Goal: Information Seeking & Learning: Check status

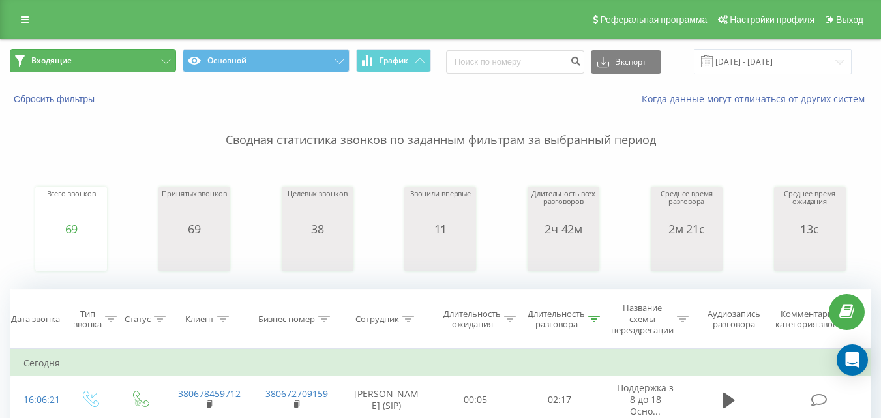
click at [145, 59] on button "Входящие" at bounding box center [93, 60] width 166 height 23
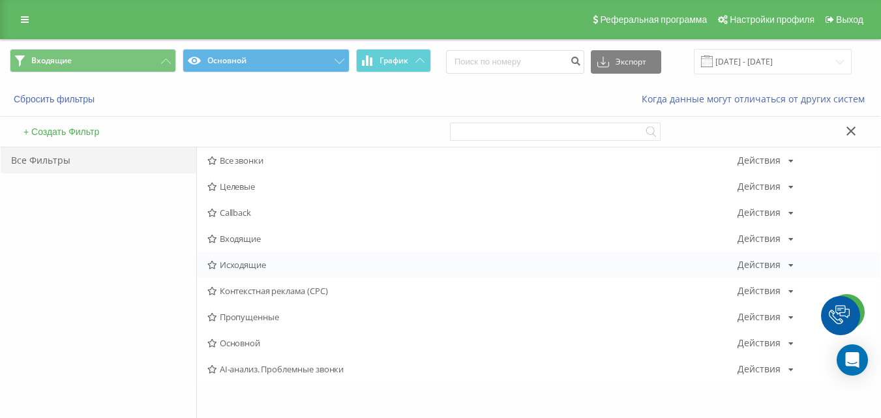
click at [252, 263] on span "Исходящие" at bounding box center [472, 264] width 530 height 9
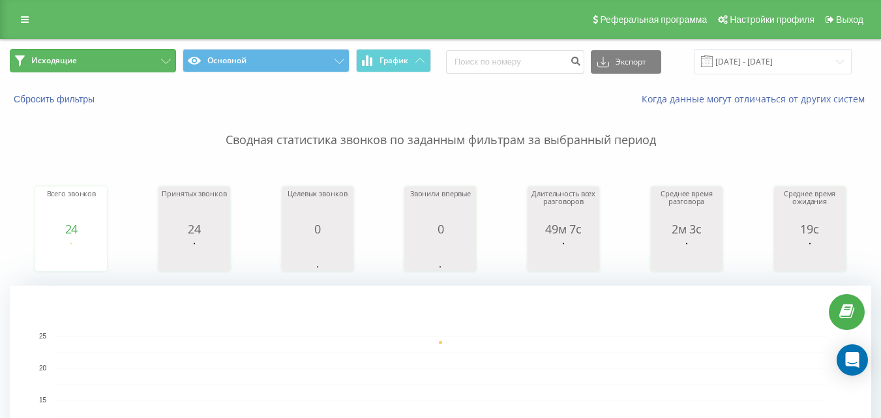
click at [144, 59] on button "Исходящие" at bounding box center [93, 60] width 166 height 23
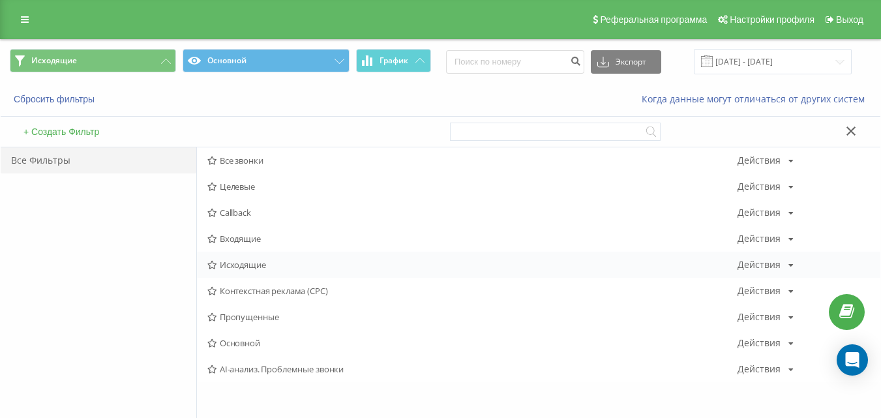
click at [242, 264] on span "Исходящие" at bounding box center [472, 264] width 530 height 9
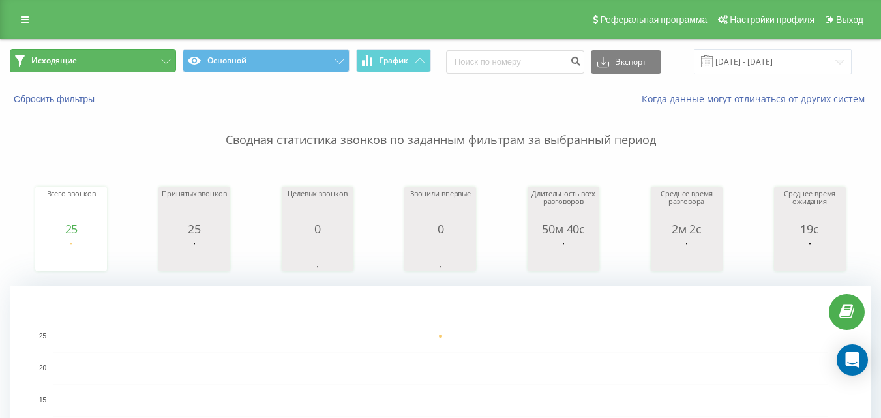
click at [123, 63] on button "Исходящие" at bounding box center [93, 60] width 166 height 23
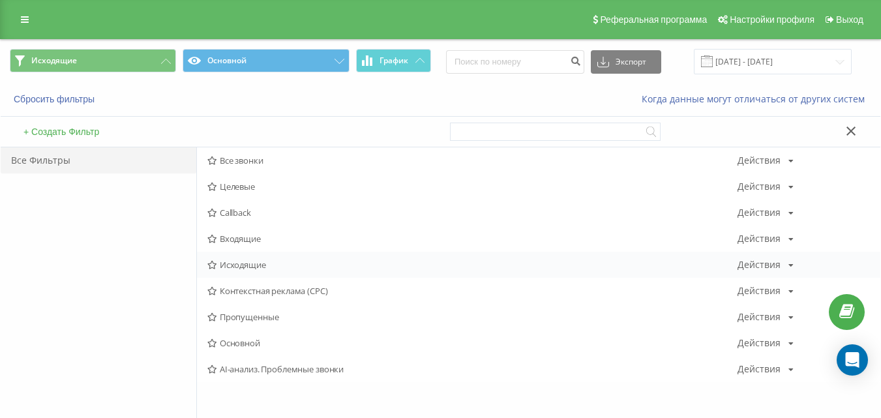
click at [245, 265] on span "Исходящие" at bounding box center [472, 264] width 530 height 9
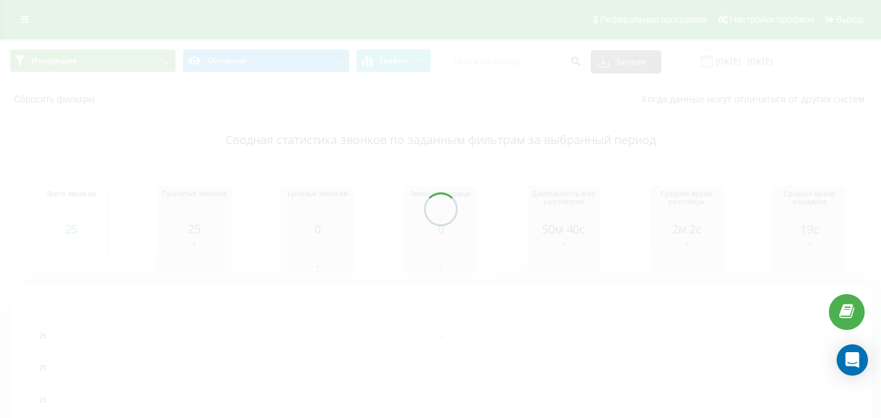
click at [152, 68] on div at bounding box center [440, 209] width 881 height 418
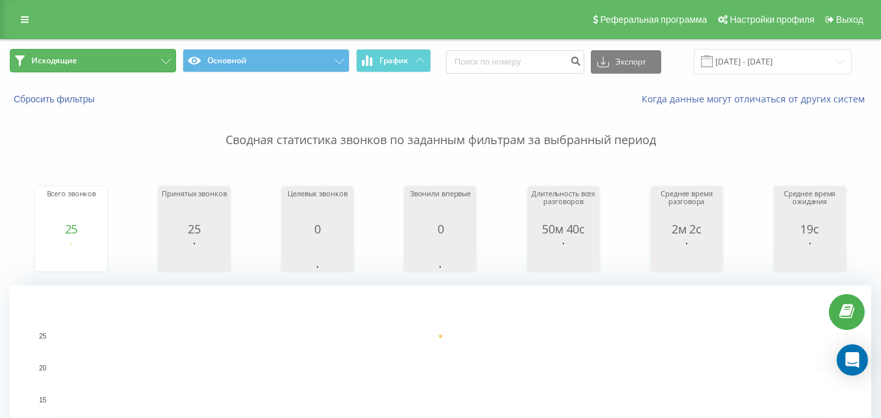
click at [134, 65] on button "Исходящие" at bounding box center [93, 60] width 166 height 23
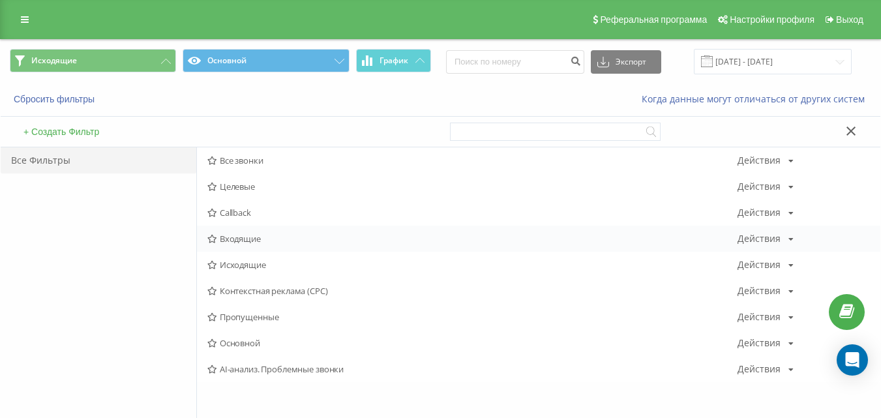
click at [232, 241] on span "Входящие" at bounding box center [472, 238] width 530 height 9
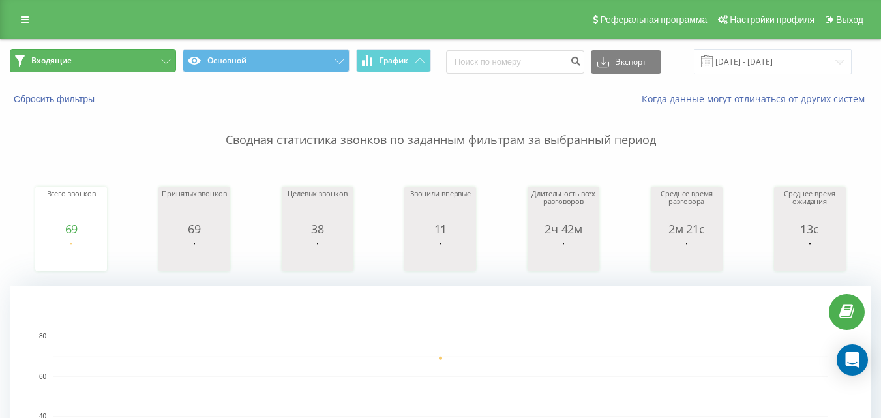
click at [130, 59] on button "Входящие" at bounding box center [93, 60] width 166 height 23
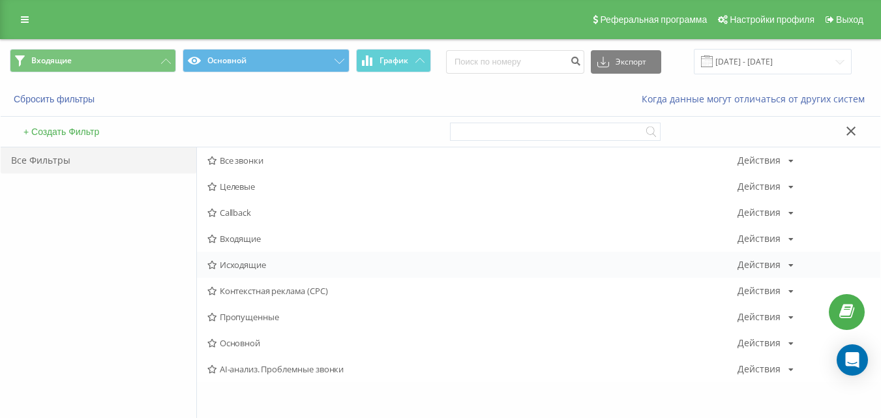
click at [250, 266] on span "Исходящие" at bounding box center [472, 264] width 530 height 9
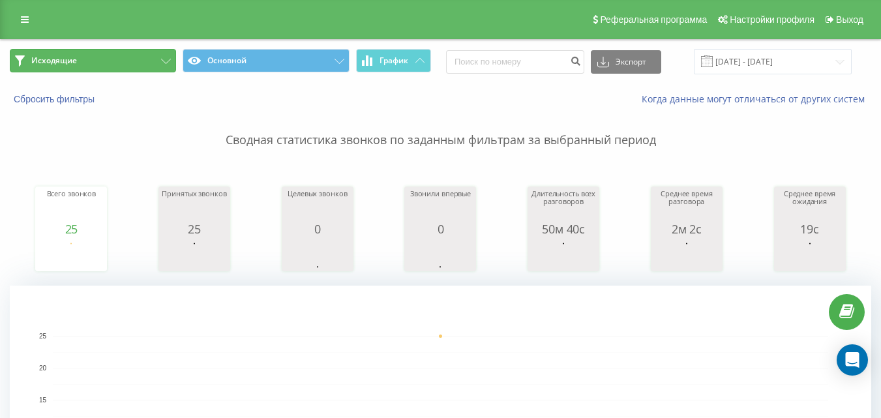
click at [154, 66] on button "Исходящие" at bounding box center [93, 60] width 166 height 23
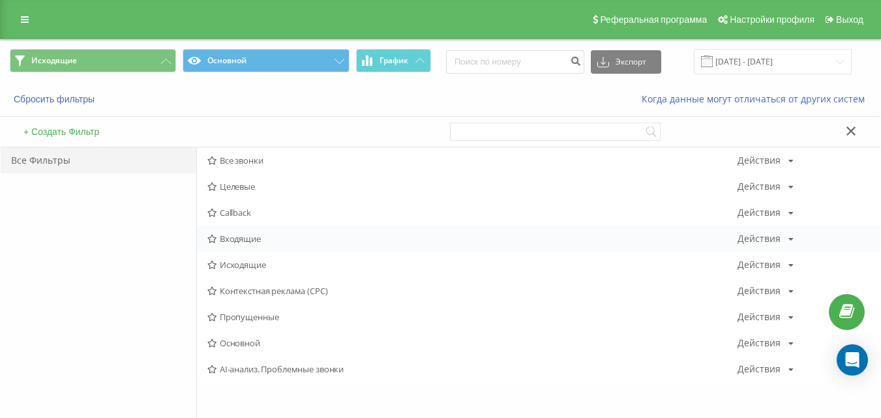
click at [263, 239] on span "Входящие" at bounding box center [472, 238] width 530 height 9
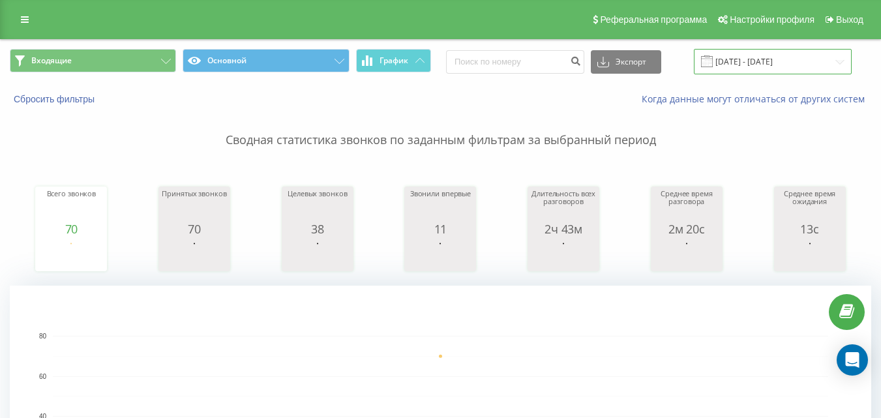
click at [743, 61] on input "[DATE] - [DATE]" at bounding box center [773, 61] width 158 height 25
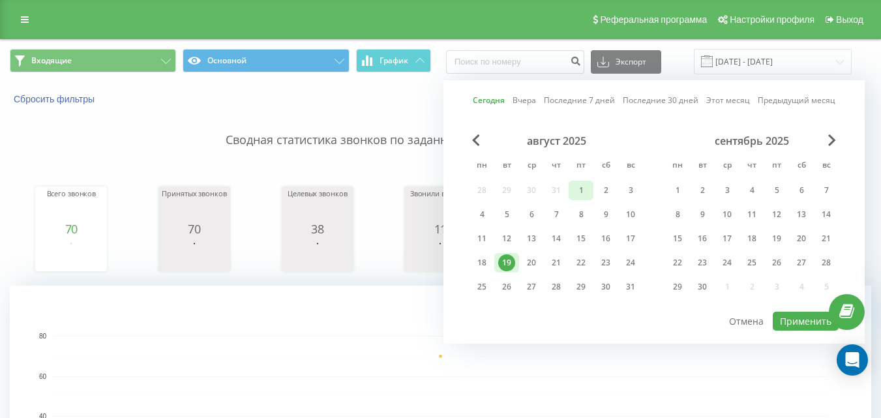
click at [579, 185] on div "1" at bounding box center [581, 190] width 17 height 17
click at [508, 257] on div "19" at bounding box center [506, 262] width 17 height 17
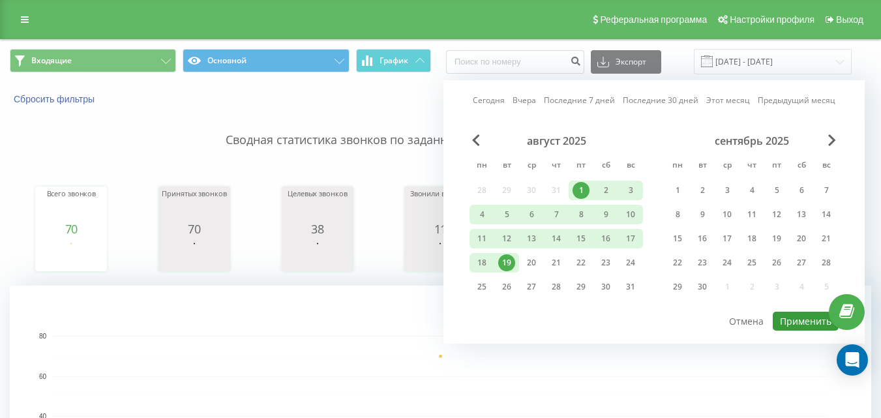
click at [803, 318] on button "Применить" at bounding box center [806, 321] width 66 height 19
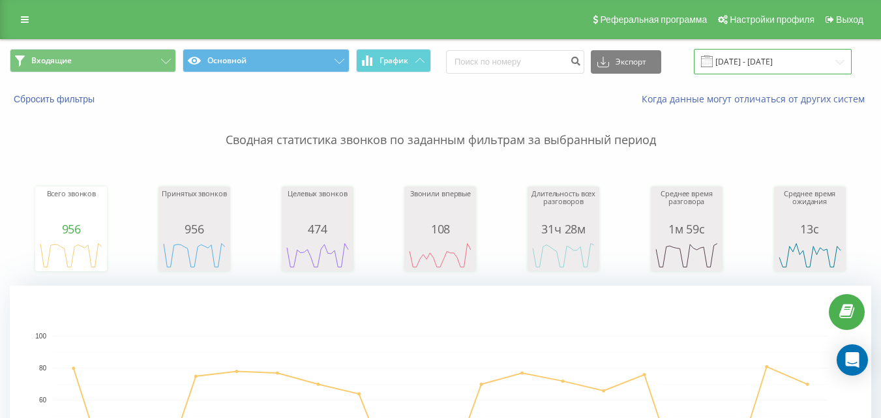
click at [792, 61] on input "01.08.2025 - 19.08.2025" at bounding box center [773, 61] width 158 height 25
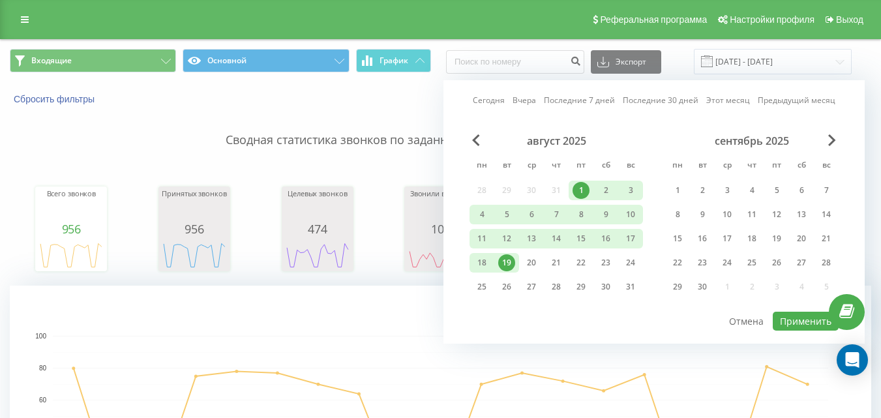
click at [509, 263] on div "19" at bounding box center [506, 262] width 17 height 17
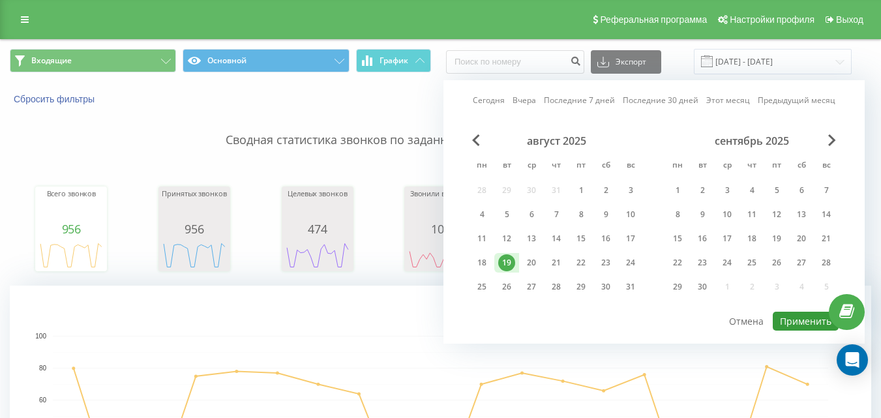
click at [798, 324] on button "Применить" at bounding box center [806, 321] width 66 height 19
type input "[DATE] - [DATE]"
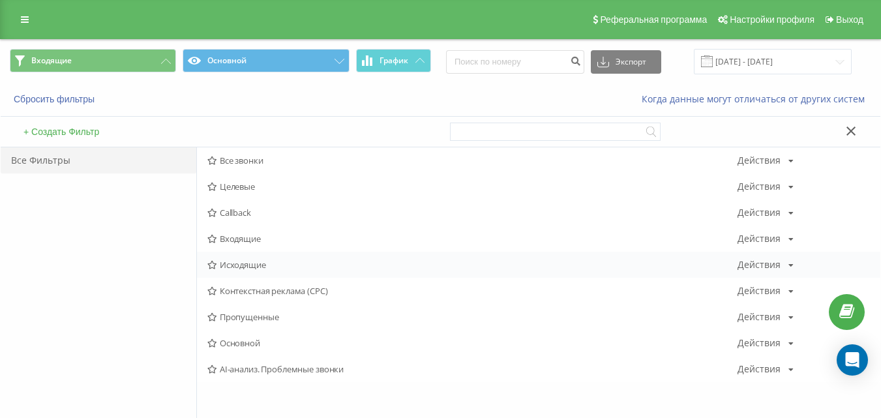
click at [254, 267] on span "Исходящие" at bounding box center [472, 264] width 530 height 9
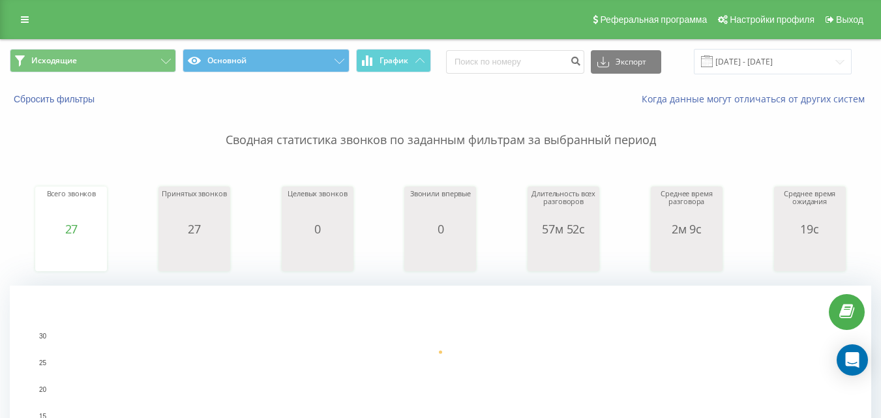
scroll to position [391, 0]
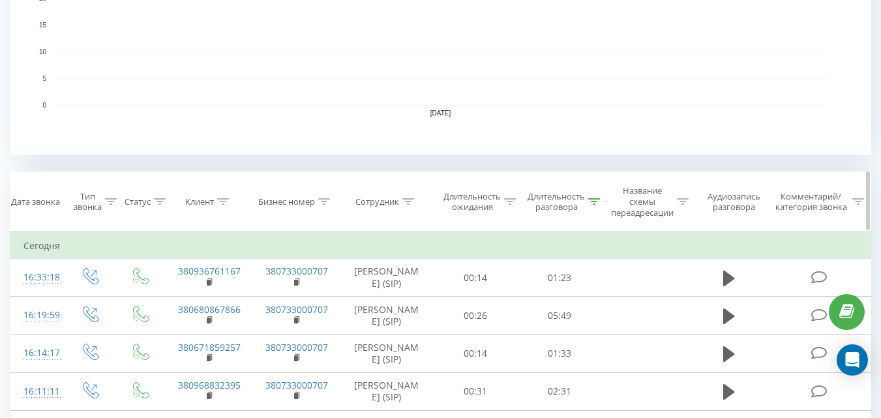
click at [580, 192] on div "Длительность разговора" at bounding box center [556, 202] width 57 height 22
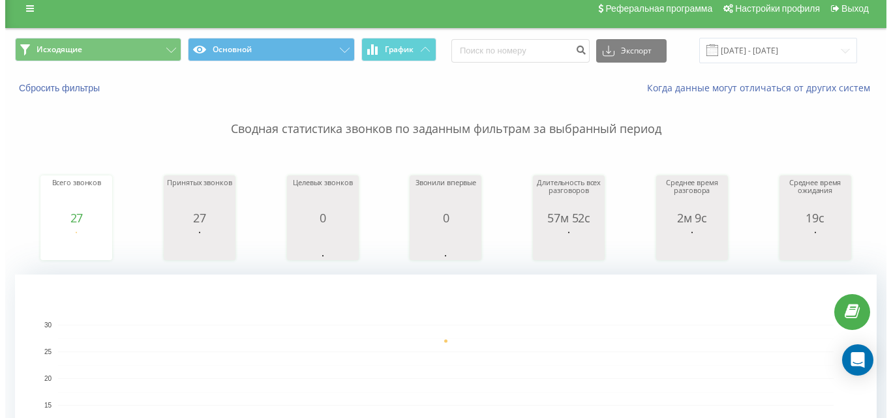
scroll to position [0, 0]
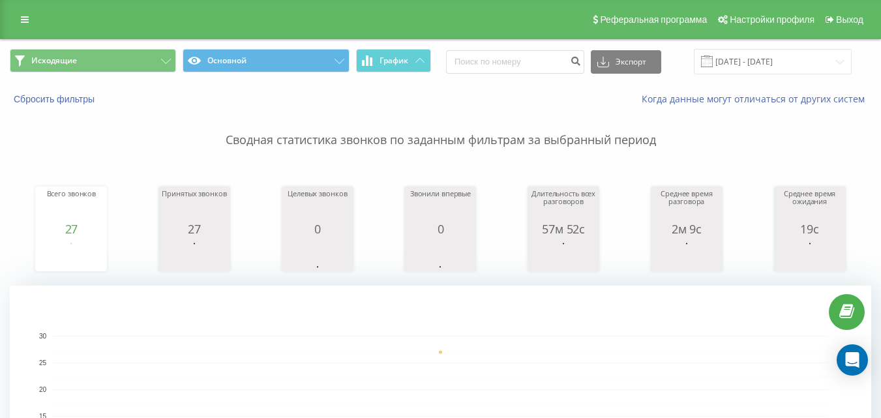
click at [120, 75] on div "Исходящие Основной График Экспорт .csv .xls .xlsx [DATE] - [DATE]" at bounding box center [441, 62] width 880 height 44
click at [122, 59] on button "Исходящие" at bounding box center [93, 60] width 166 height 23
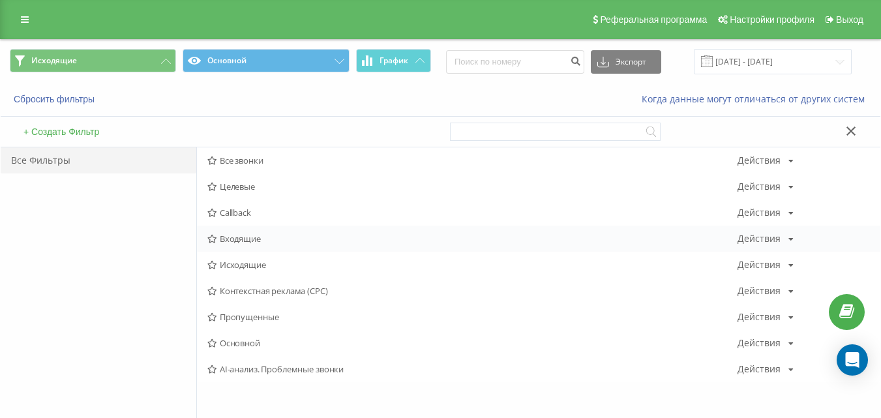
click at [235, 235] on span "Входящие" at bounding box center [472, 238] width 530 height 9
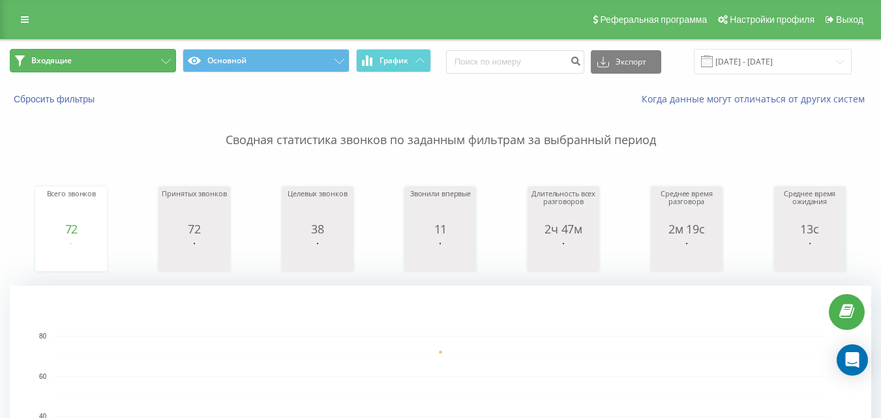
click at [140, 68] on button "Входящие" at bounding box center [93, 60] width 166 height 23
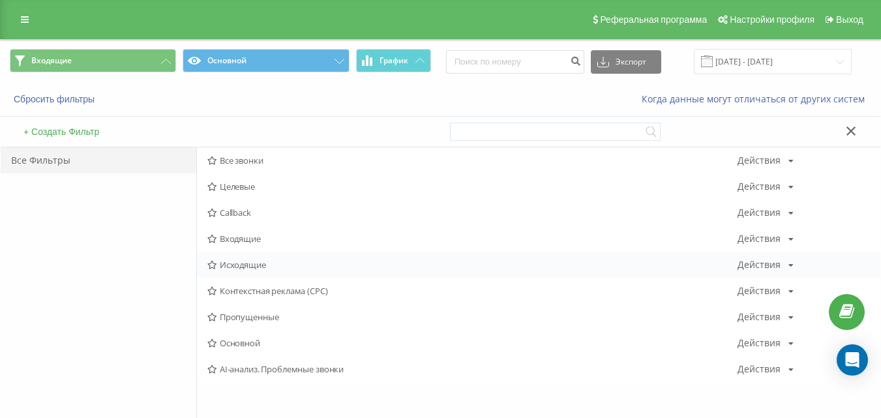
click at [263, 264] on span "Исходящие" at bounding box center [472, 264] width 530 height 9
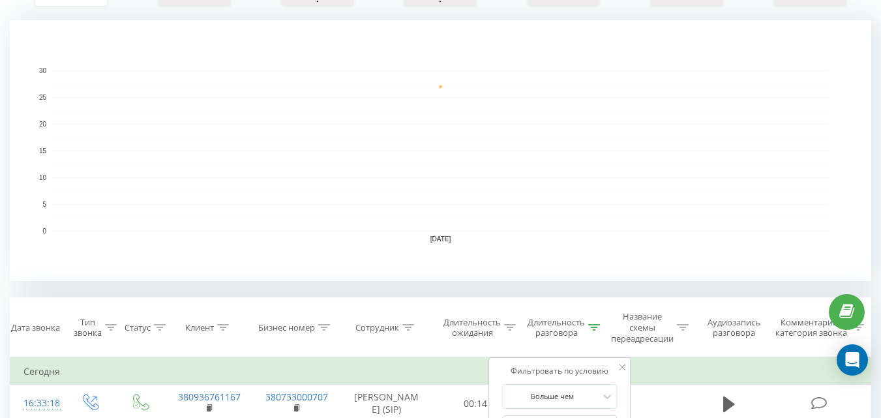
scroll to position [27, 0]
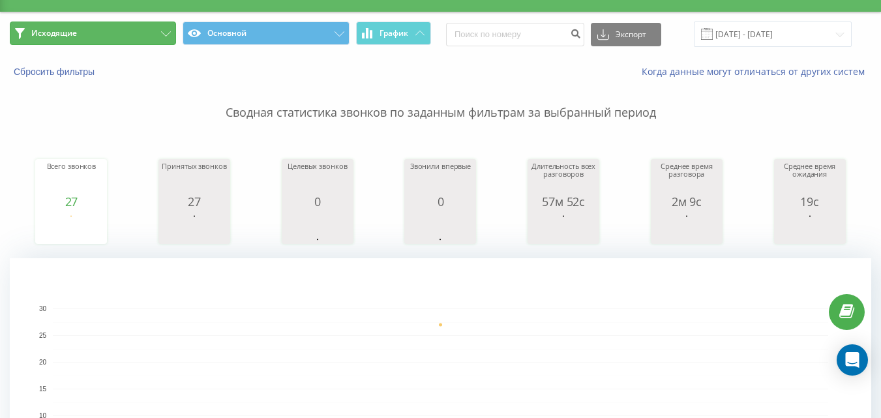
click at [153, 37] on button "Исходящие" at bounding box center [93, 33] width 166 height 23
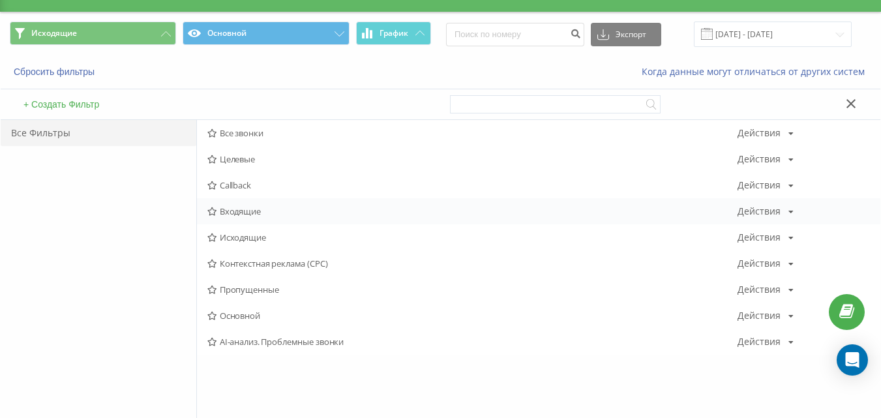
click at [227, 209] on span "Входящие" at bounding box center [472, 211] width 530 height 9
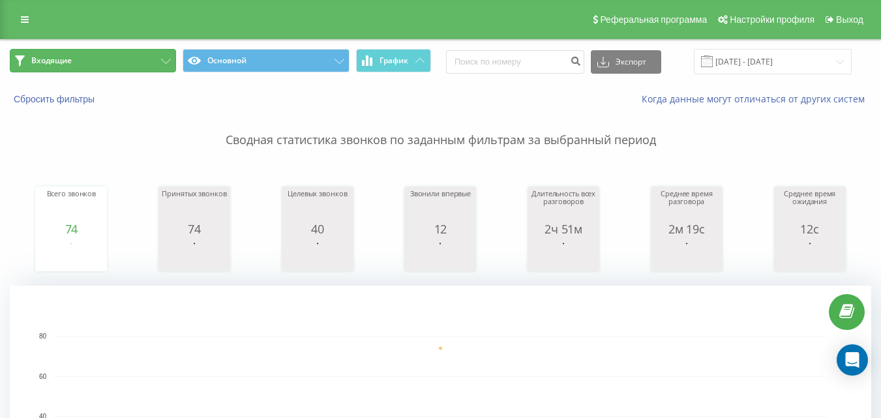
click at [138, 58] on button "Входящие" at bounding box center [93, 60] width 166 height 23
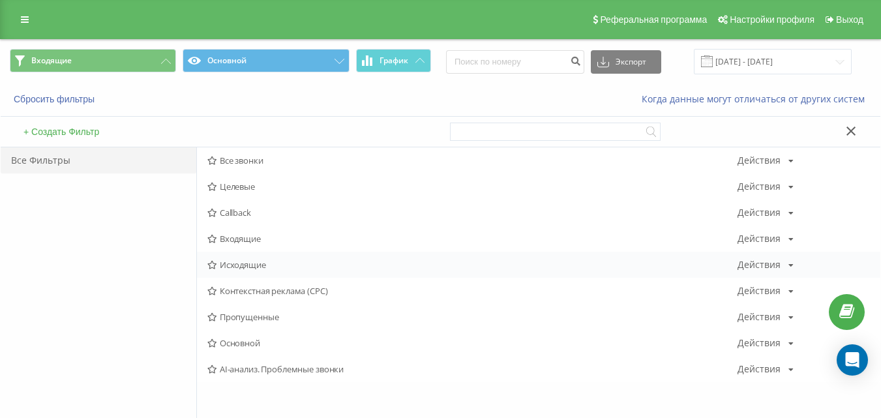
click at [257, 264] on span "Исходящие" at bounding box center [472, 264] width 530 height 9
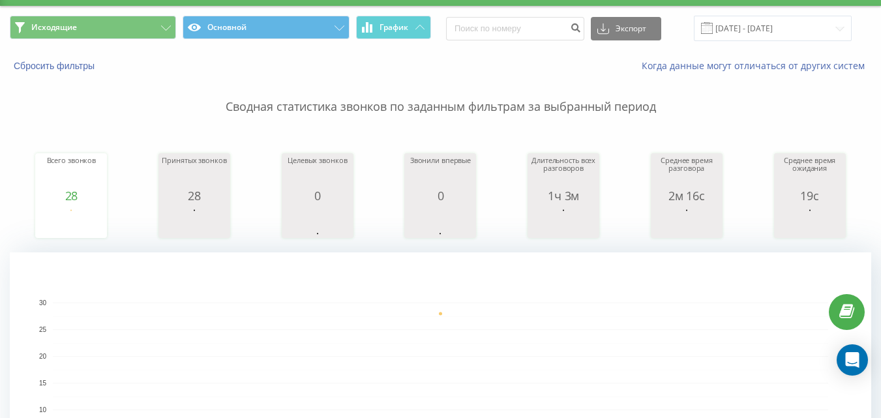
scroll to position [27, 0]
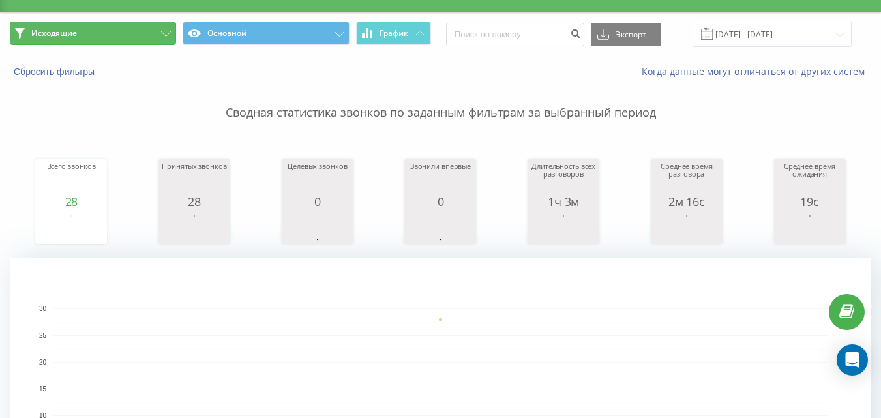
click at [168, 31] on icon at bounding box center [166, 33] width 10 height 5
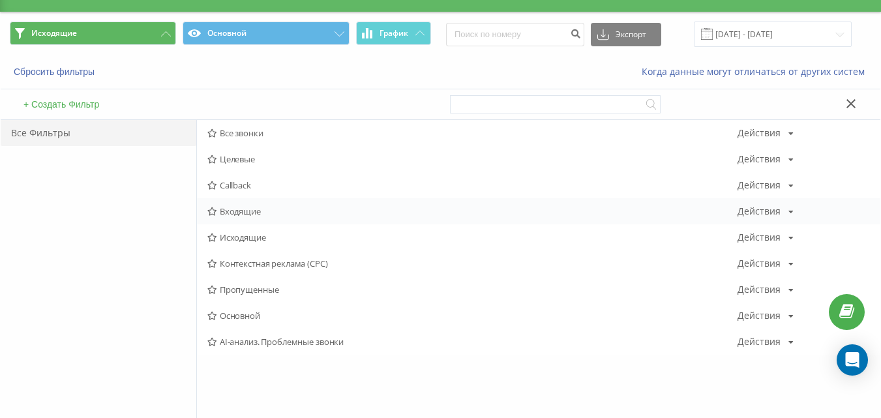
click at [266, 212] on span "Входящие" at bounding box center [472, 211] width 530 height 9
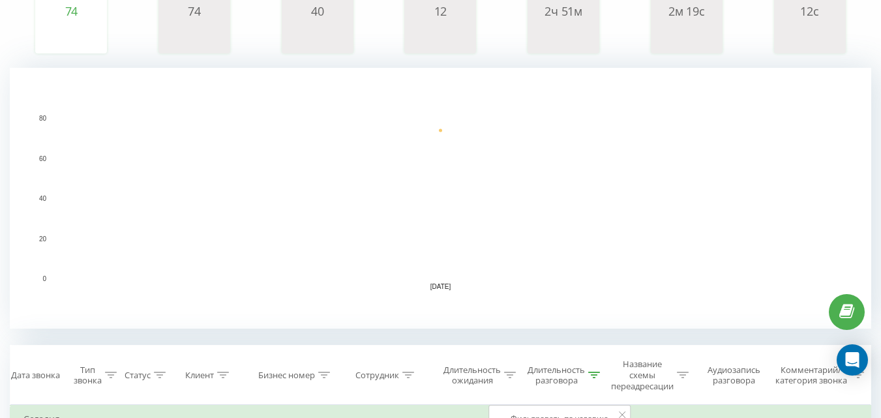
scroll to position [27, 0]
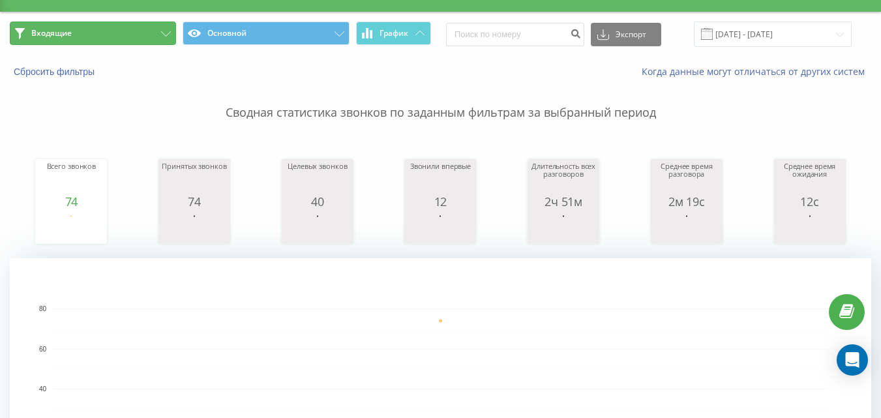
click at [150, 35] on button "Входящие" at bounding box center [93, 33] width 166 height 23
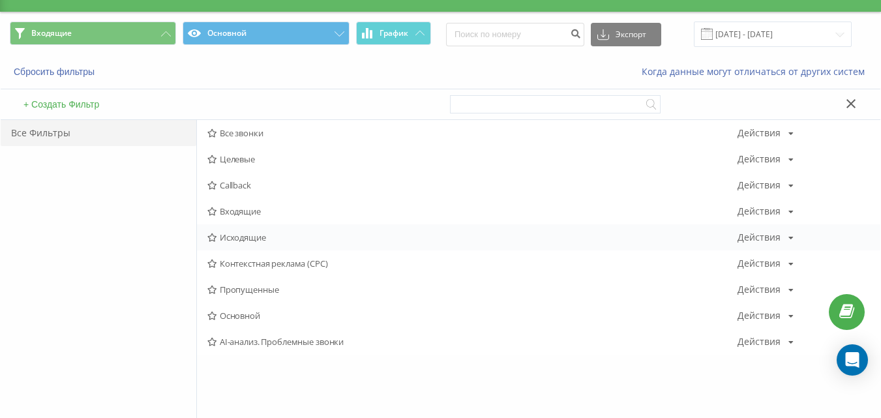
click at [235, 236] on span "Исходящие" at bounding box center [472, 237] width 530 height 9
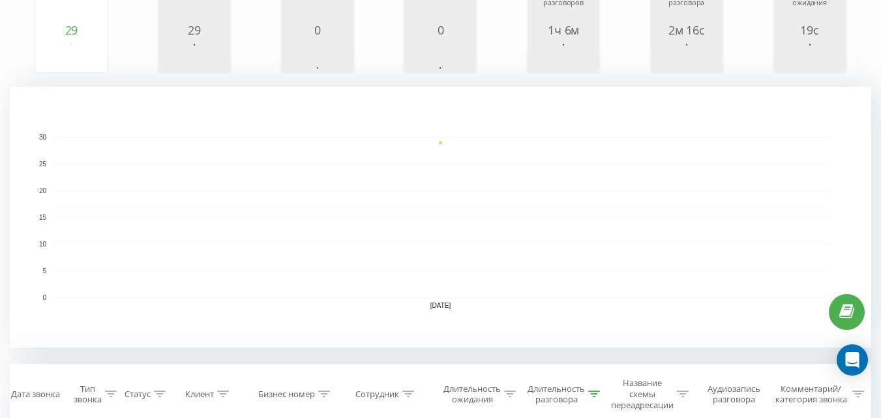
scroll to position [27, 0]
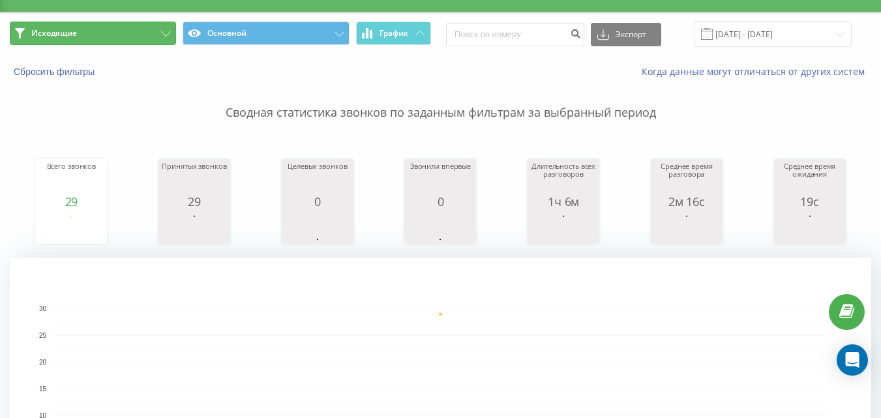
click at [135, 38] on button "Исходящие" at bounding box center [93, 33] width 166 height 23
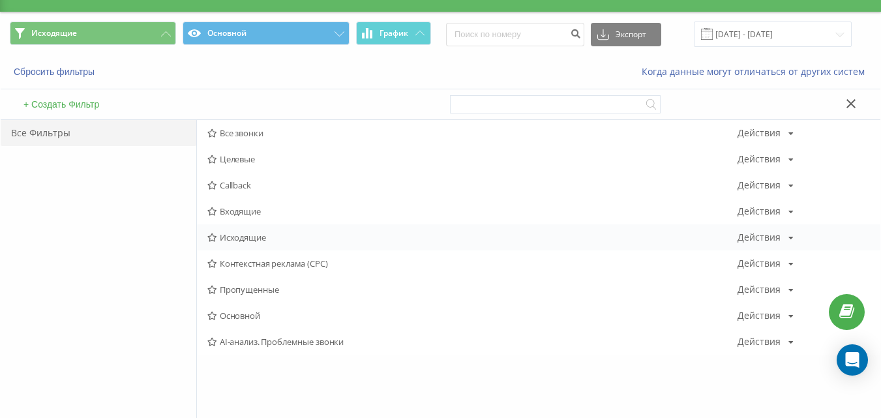
click at [252, 237] on span "Исходящие" at bounding box center [472, 237] width 530 height 9
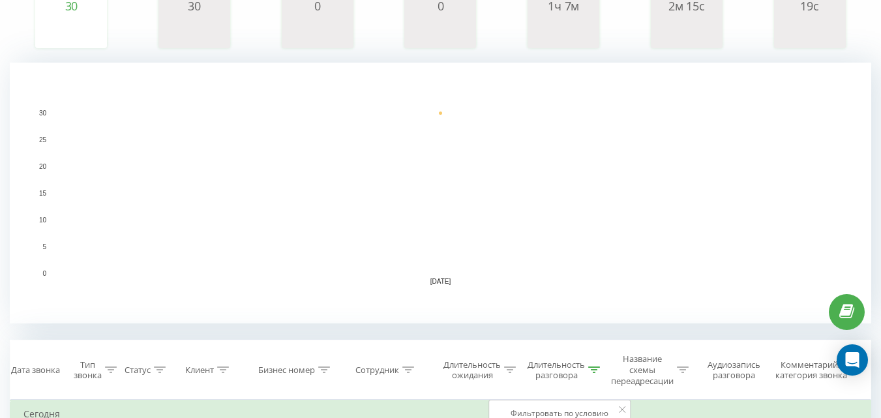
scroll to position [27, 0]
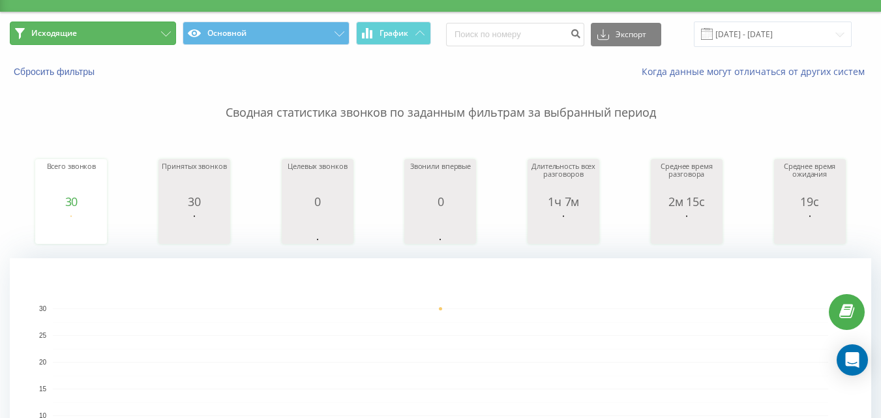
click at [129, 29] on button "Исходящие" at bounding box center [93, 33] width 166 height 23
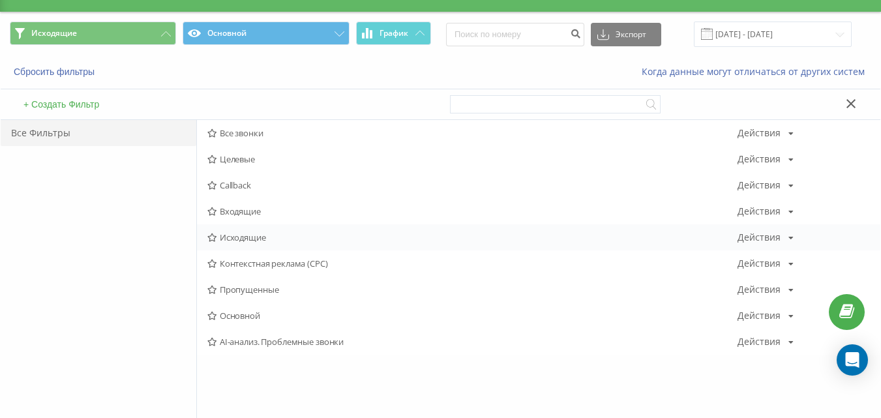
click at [234, 235] on span "Исходящие" at bounding box center [472, 237] width 530 height 9
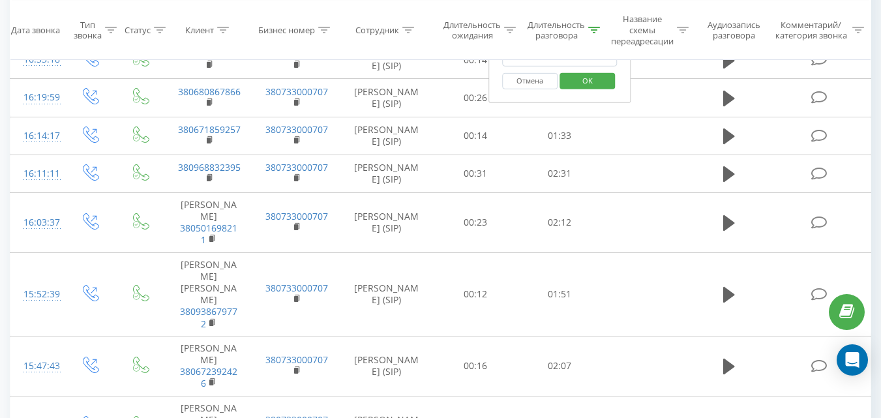
scroll to position [549, 0]
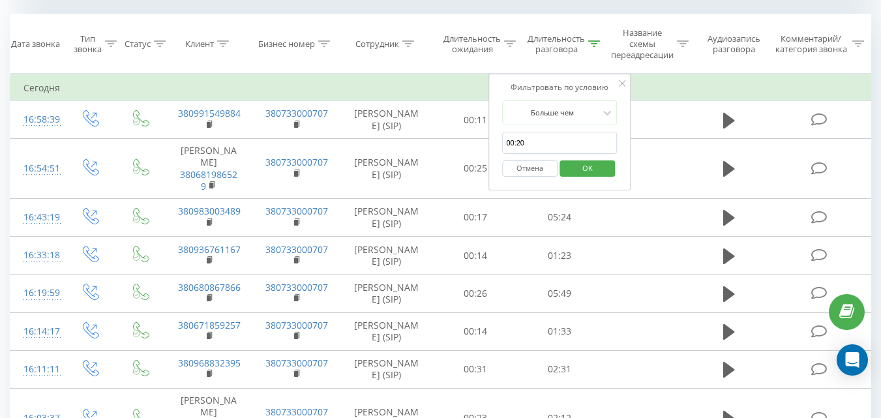
click at [592, 174] on span "OK" at bounding box center [587, 168] width 37 height 20
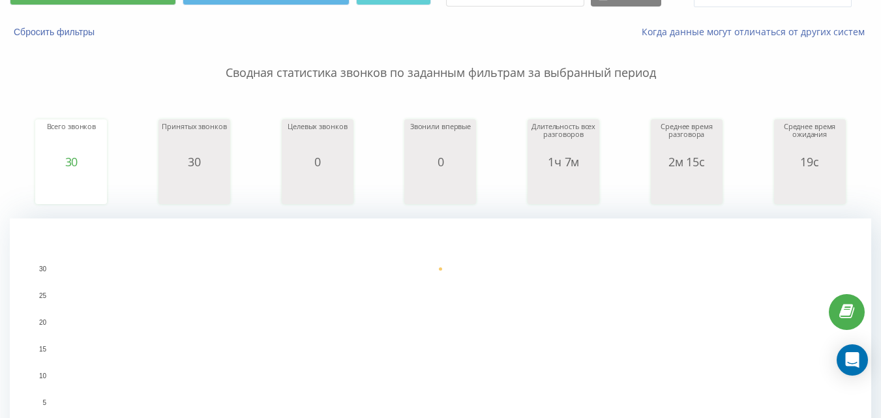
scroll to position [0, 0]
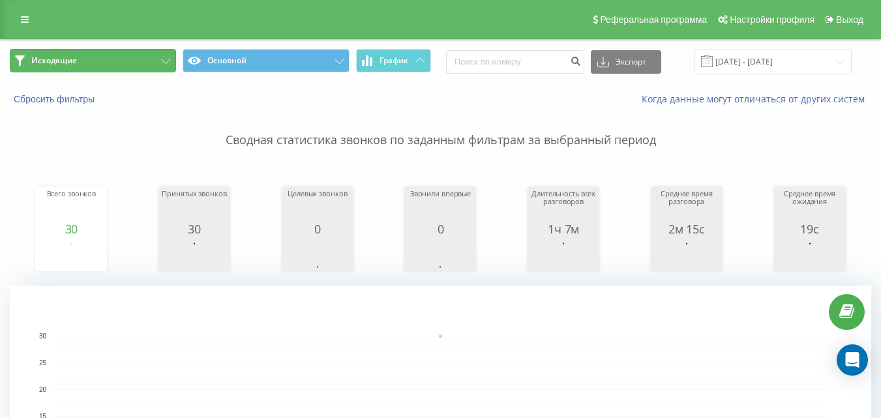
click at [119, 65] on button "Исходящие" at bounding box center [93, 60] width 166 height 23
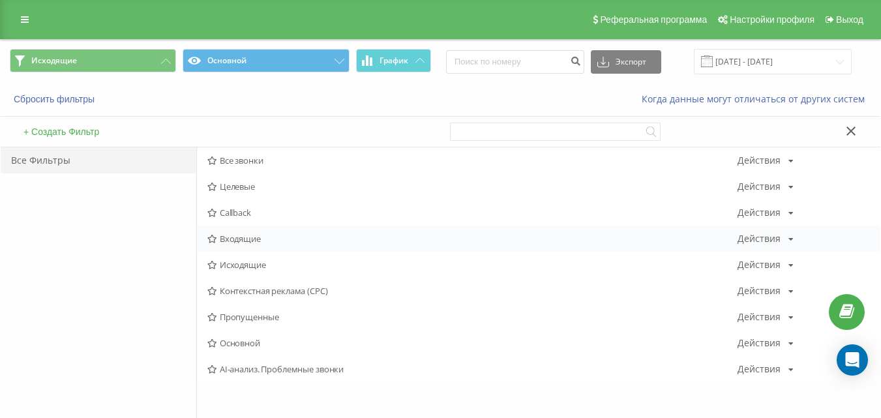
click at [234, 234] on span "Входящие" at bounding box center [472, 238] width 530 height 9
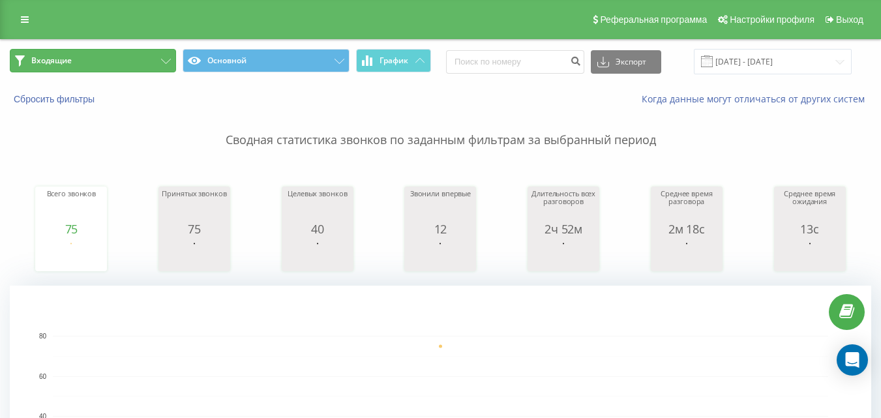
click at [156, 63] on button "Входящие" at bounding box center [93, 60] width 166 height 23
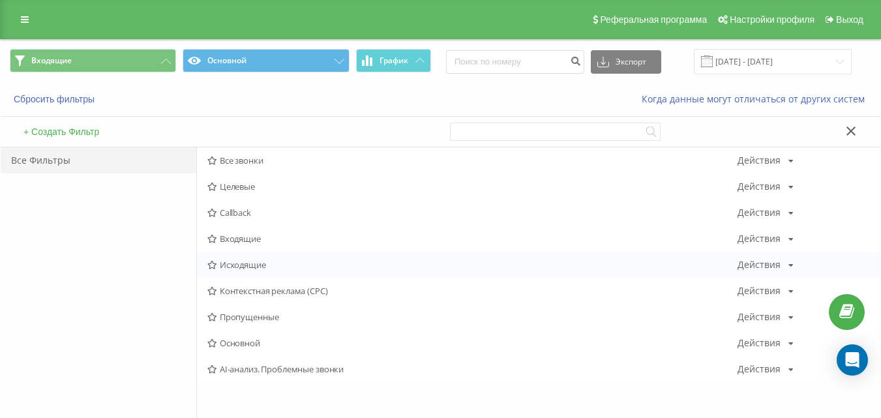
click at [237, 264] on span "Исходящие" at bounding box center [472, 264] width 530 height 9
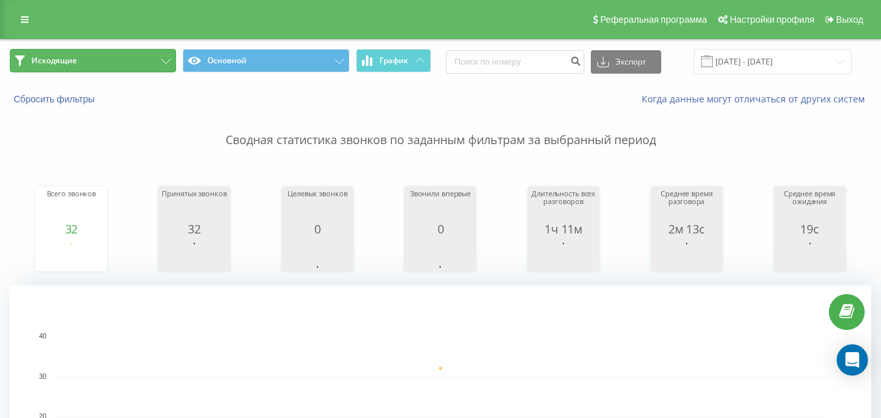
click at [157, 63] on button "Исходящие" at bounding box center [93, 60] width 166 height 23
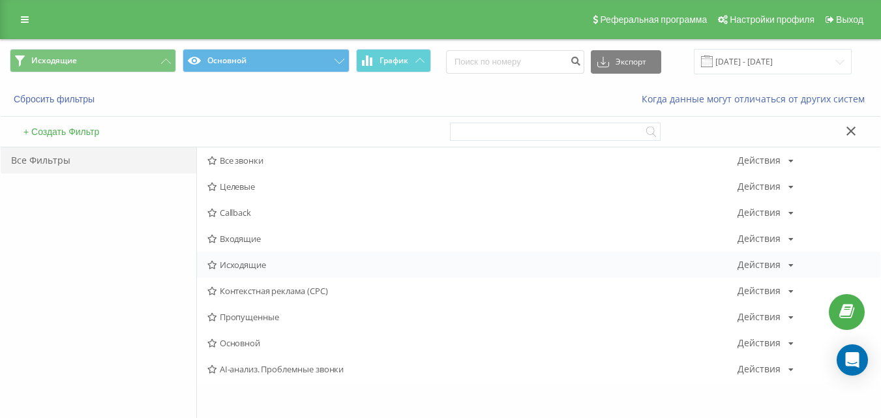
click at [247, 262] on span "Исходящие" at bounding box center [472, 264] width 530 height 9
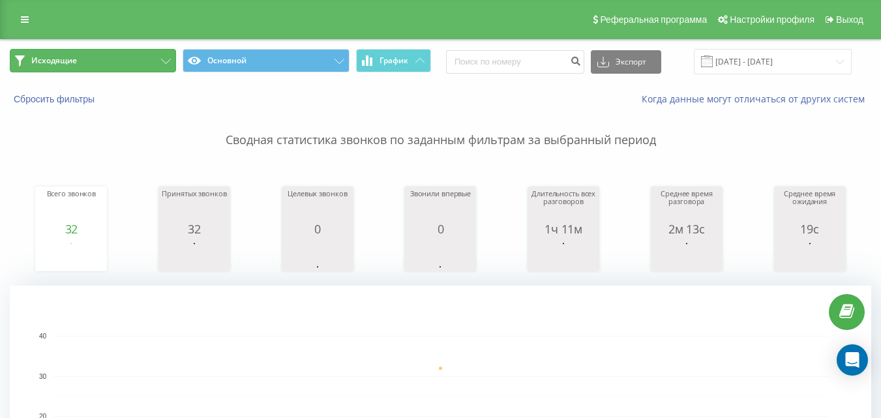
click at [157, 63] on button "Исходящие" at bounding box center [93, 60] width 166 height 23
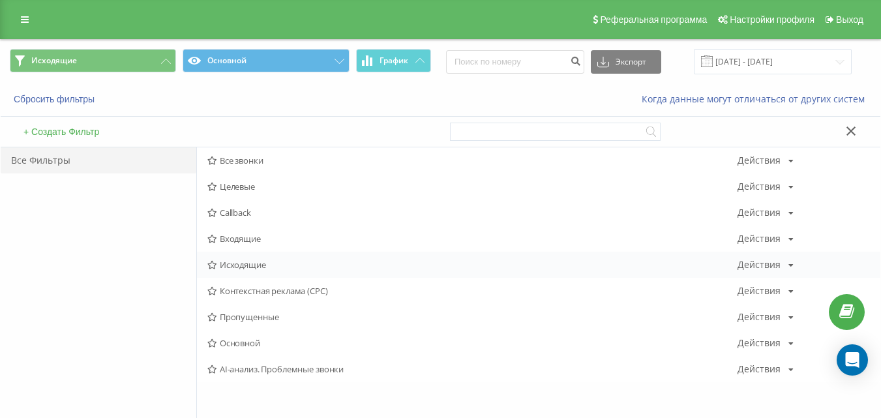
click at [243, 261] on span "Исходящие" at bounding box center [472, 264] width 530 height 9
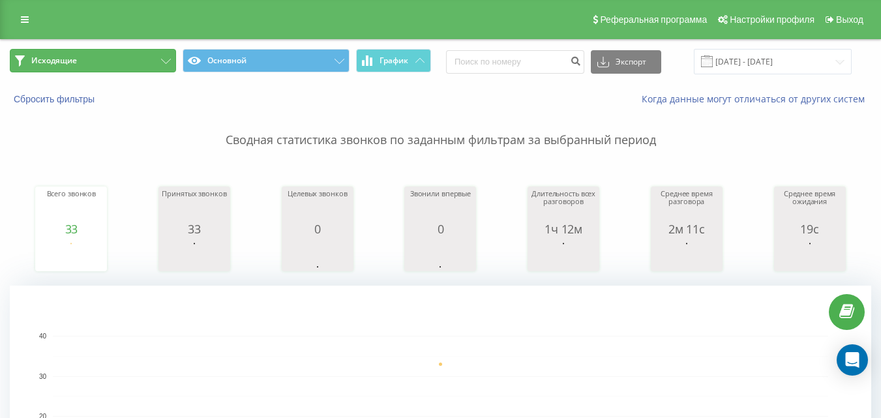
click at [115, 56] on button "Исходящие" at bounding box center [93, 60] width 166 height 23
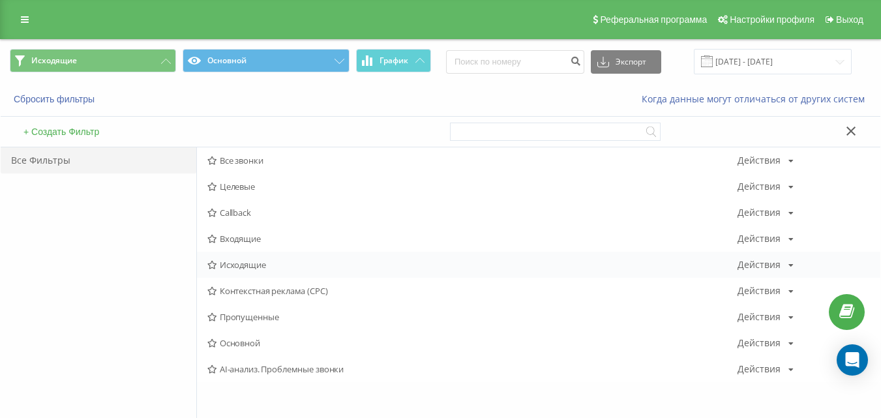
click at [236, 265] on span "Исходящие" at bounding box center [472, 264] width 530 height 9
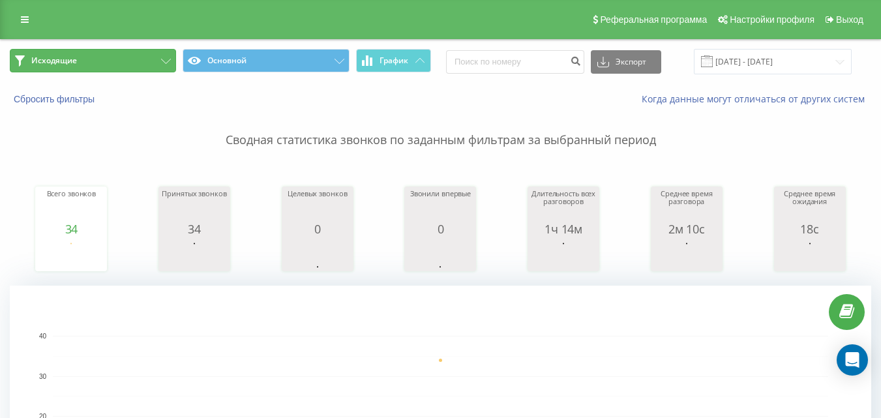
click at [142, 65] on button "Исходящие" at bounding box center [93, 60] width 166 height 23
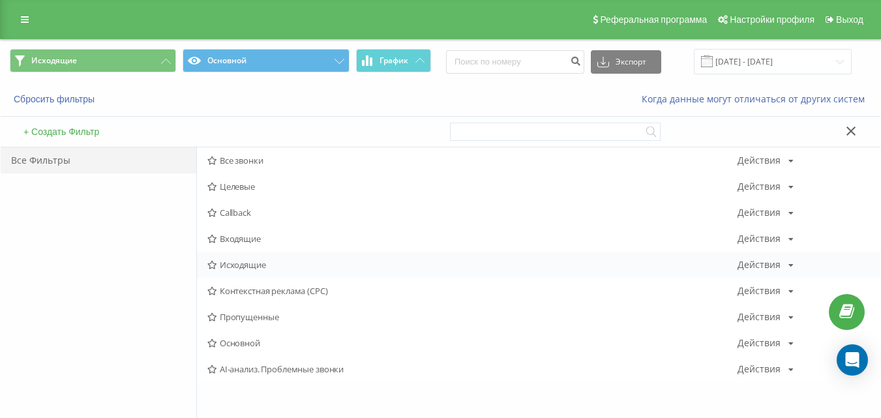
click at [260, 258] on div "Исходящие Действия Редактировать Копировать Удалить По умолчанию Поделиться" at bounding box center [539, 265] width 684 height 26
click at [256, 262] on span "Исходящие" at bounding box center [472, 264] width 530 height 9
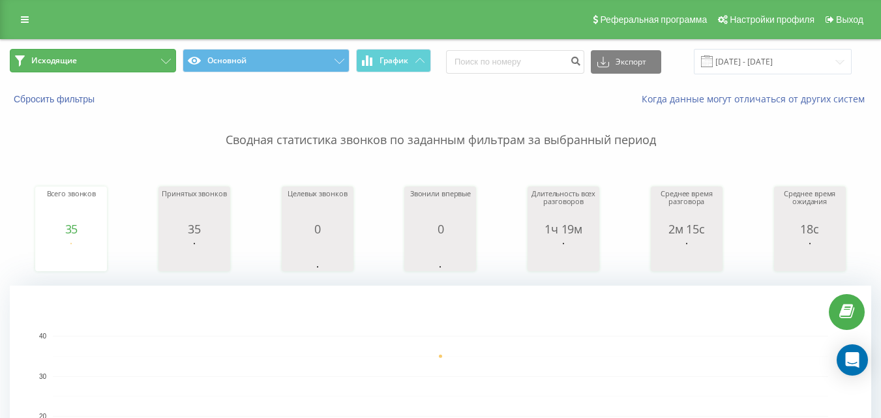
click at [131, 65] on button "Исходящие" at bounding box center [93, 60] width 166 height 23
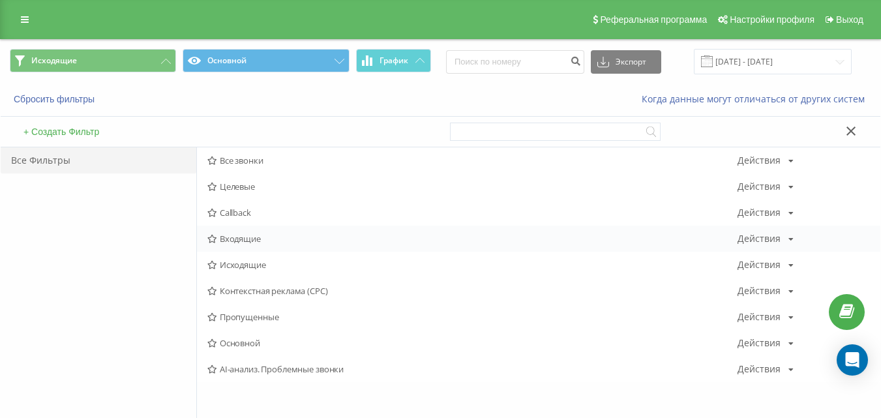
click at [217, 239] on icon at bounding box center [212, 239] width 10 height 8
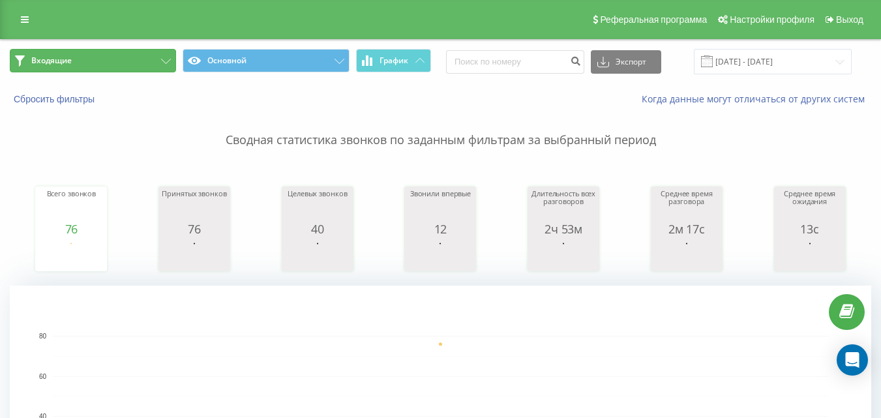
click at [135, 63] on button "Входящие" at bounding box center [93, 60] width 166 height 23
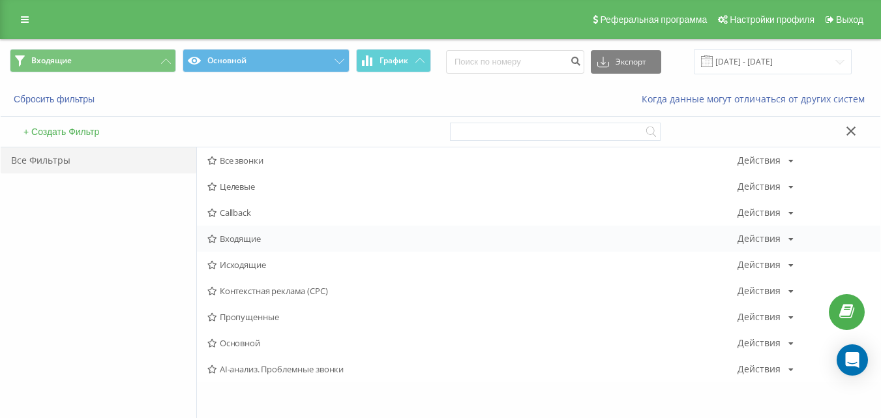
click at [242, 242] on span "Входящие" at bounding box center [472, 238] width 530 height 9
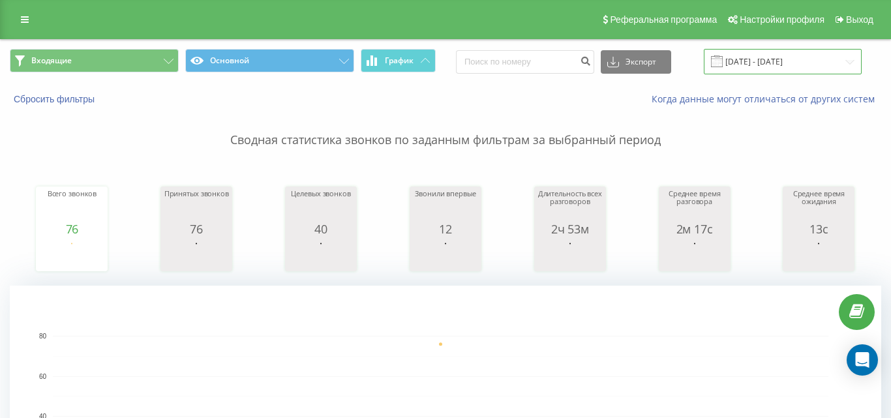
click at [758, 66] on input "[DATE] - [DATE]" at bounding box center [783, 61] width 158 height 25
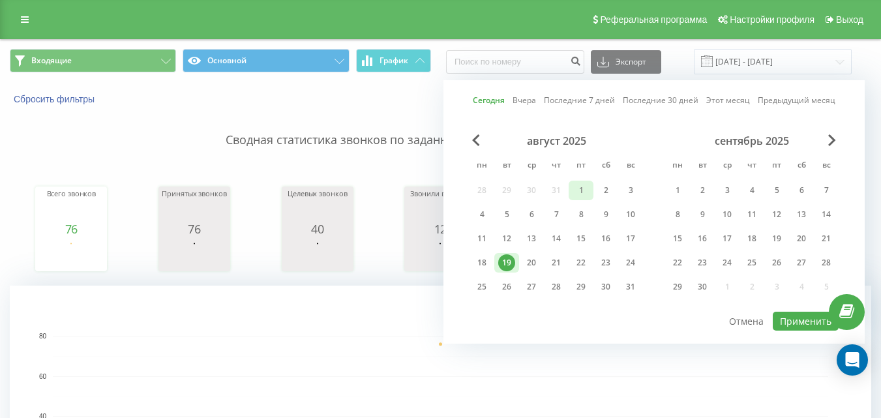
click at [579, 186] on div "1" at bounding box center [581, 190] width 17 height 17
click at [515, 260] on div "19" at bounding box center [506, 262] width 17 height 17
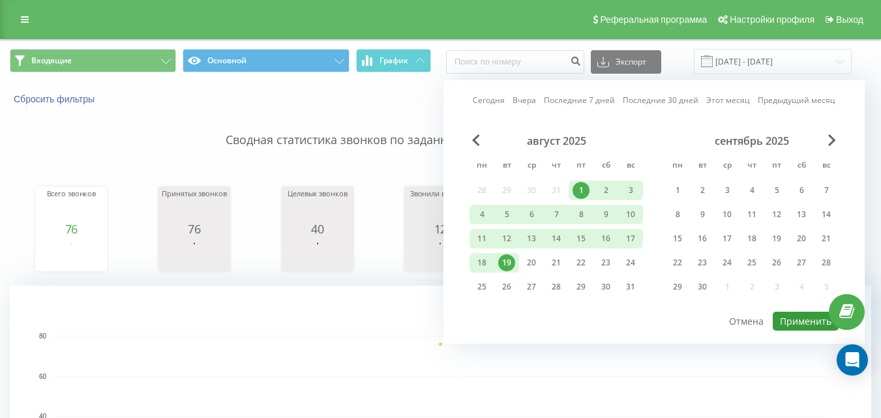
click at [798, 317] on button "Применить" at bounding box center [806, 321] width 66 height 19
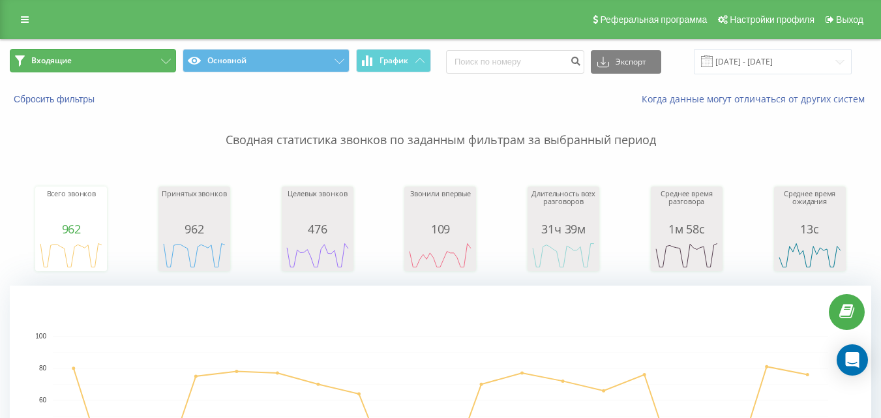
click at [156, 64] on button "Входящие" at bounding box center [93, 60] width 166 height 23
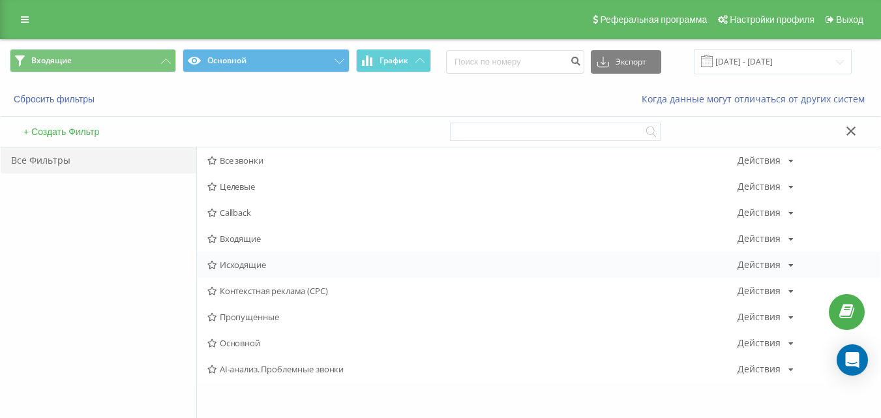
click at [236, 265] on span "Исходящие" at bounding box center [472, 264] width 530 height 9
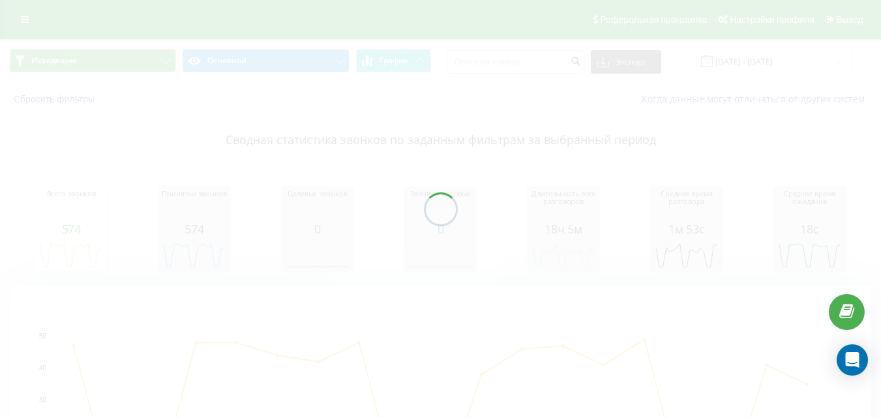
click at [150, 60] on div at bounding box center [440, 209] width 881 height 418
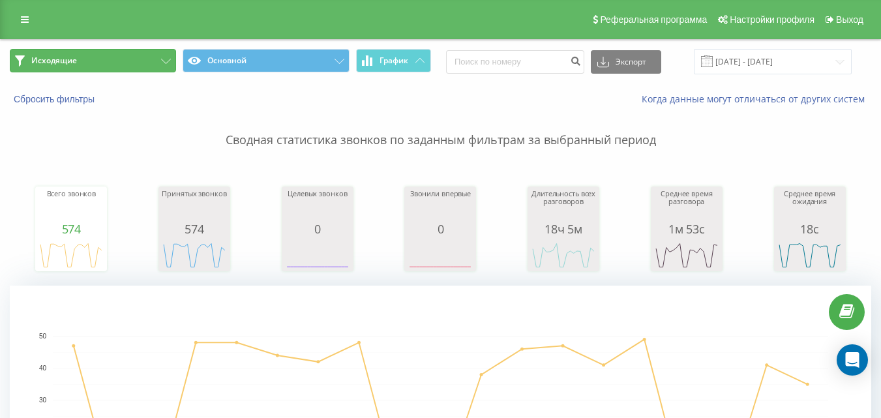
click at [145, 65] on button "Исходящие" at bounding box center [93, 60] width 166 height 23
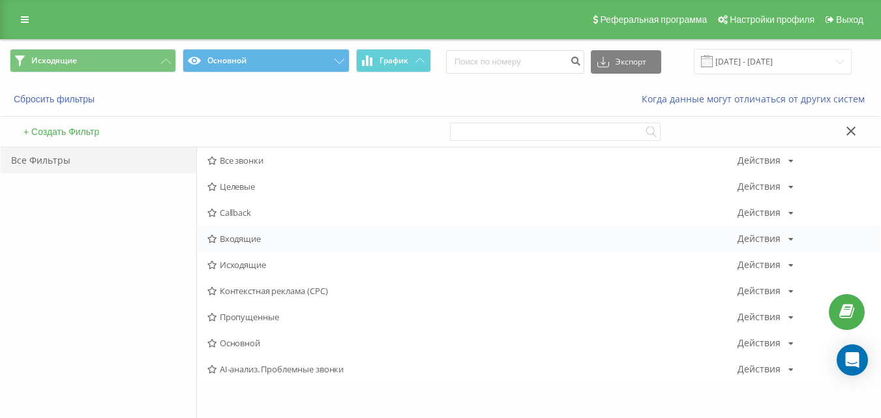
click at [241, 237] on span "Входящие" at bounding box center [472, 238] width 530 height 9
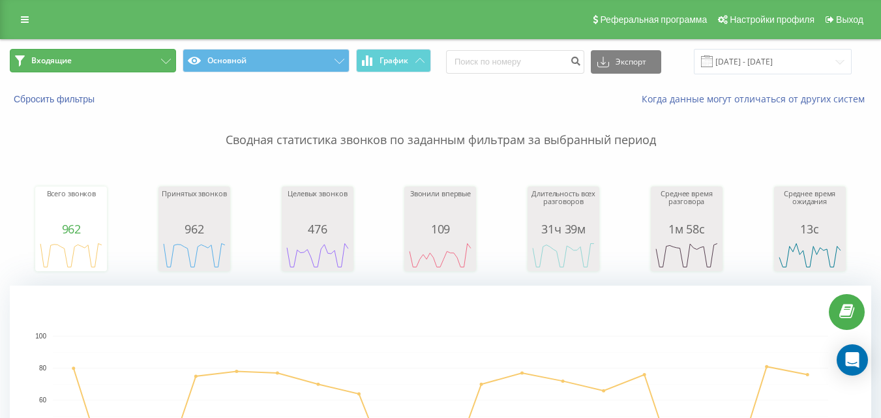
click at [149, 66] on button "Входящие" at bounding box center [93, 60] width 166 height 23
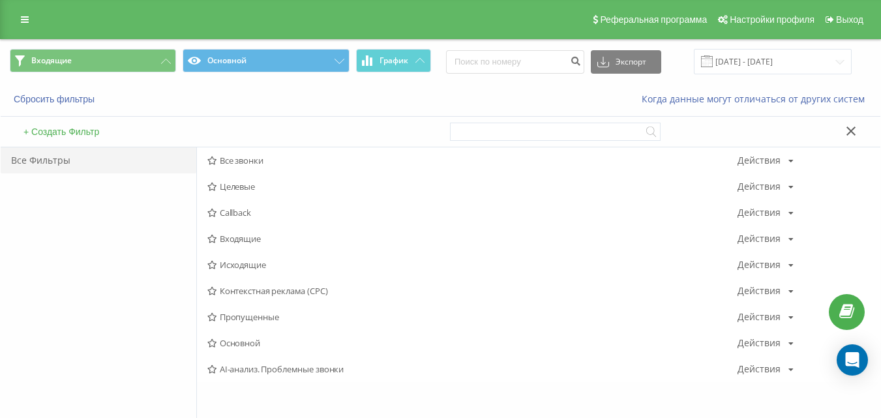
click at [236, 260] on span "Исходящие" at bounding box center [472, 264] width 530 height 9
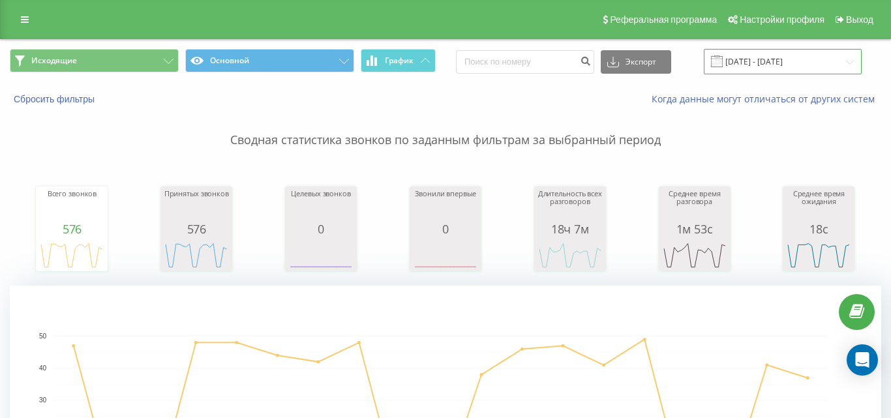
click at [783, 63] on input "01.08.2025 - 19.08.2025" at bounding box center [783, 61] width 158 height 25
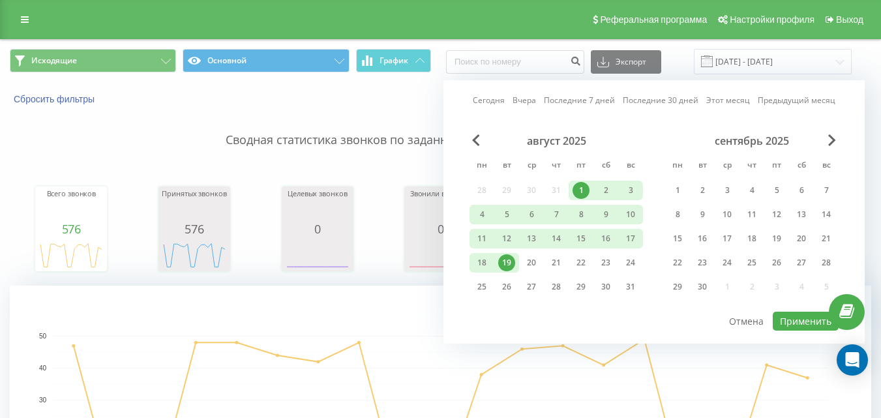
click at [511, 262] on div "19" at bounding box center [506, 262] width 17 height 17
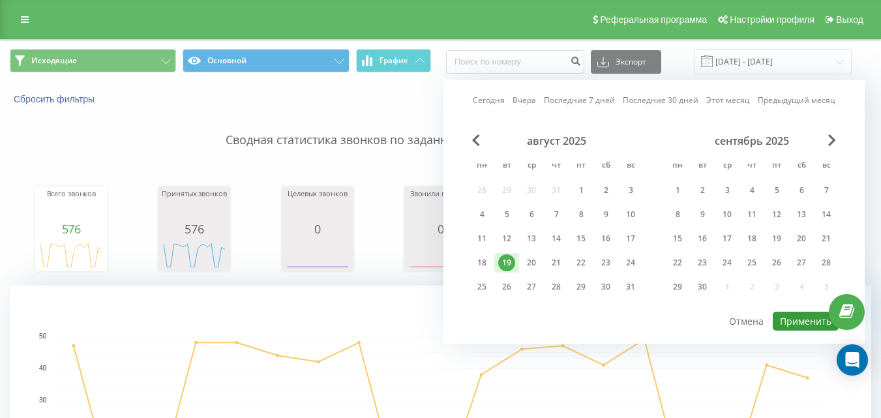
click at [801, 324] on button "Применить" at bounding box center [806, 321] width 66 height 19
type input "[DATE] - [DATE]"
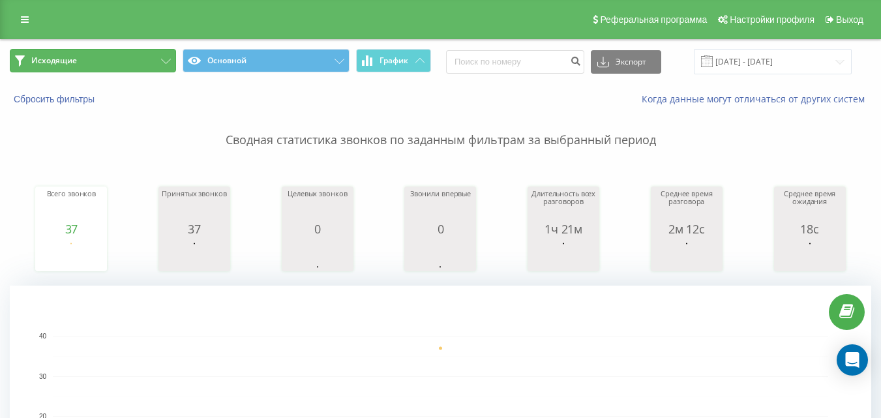
click at [95, 61] on button "Исходящие" at bounding box center [93, 60] width 166 height 23
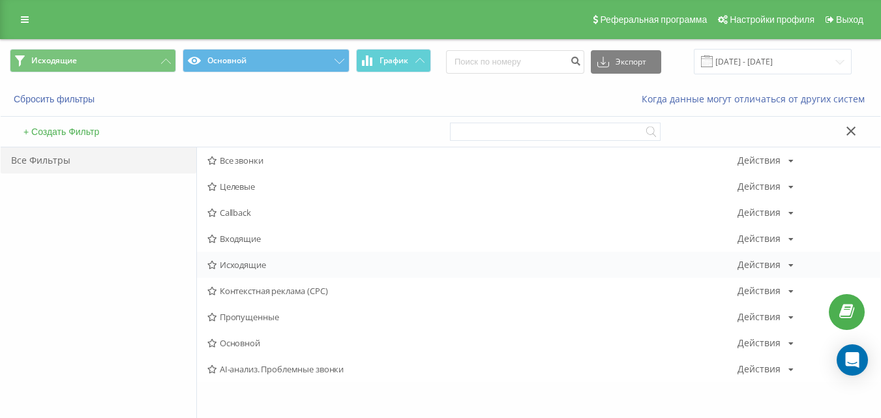
click at [231, 265] on span "Исходящие" at bounding box center [472, 264] width 530 height 9
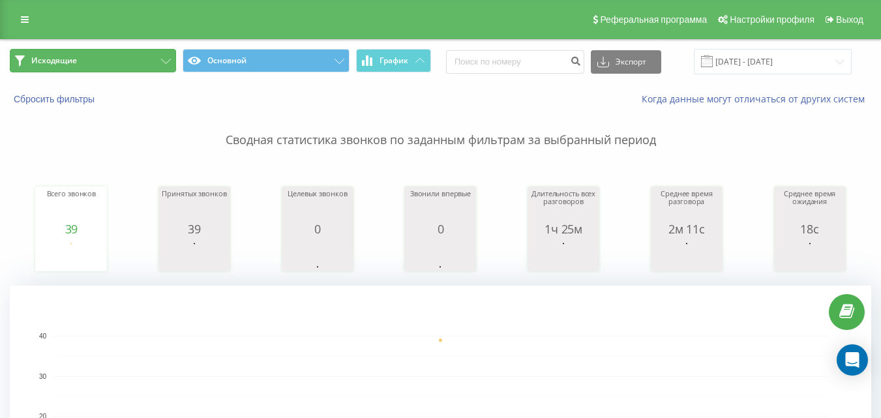
click at [144, 65] on button "Исходящие" at bounding box center [93, 60] width 166 height 23
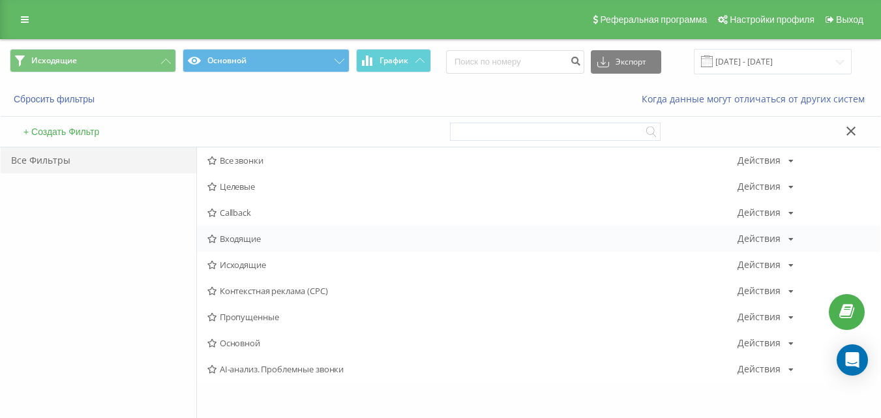
click at [234, 234] on span "Входящие" at bounding box center [472, 238] width 530 height 9
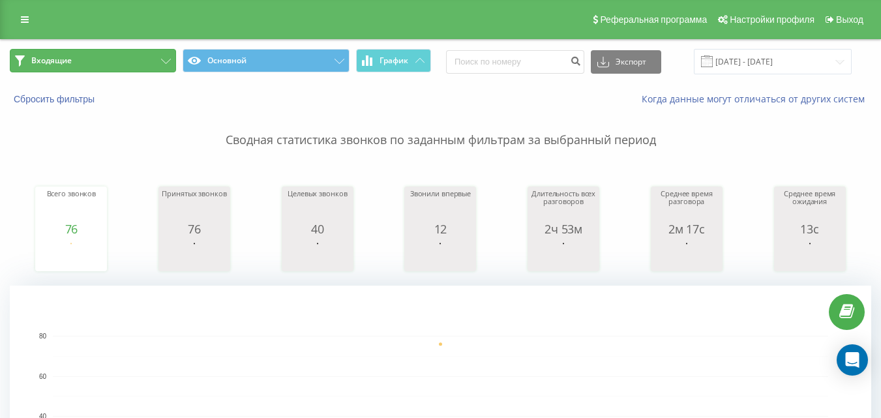
click at [132, 58] on button "Входящие" at bounding box center [93, 60] width 166 height 23
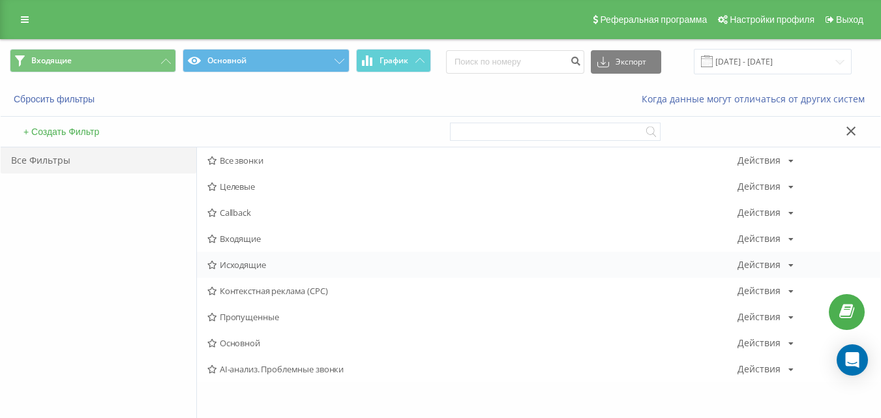
click at [241, 264] on span "Исходящие" at bounding box center [472, 264] width 530 height 9
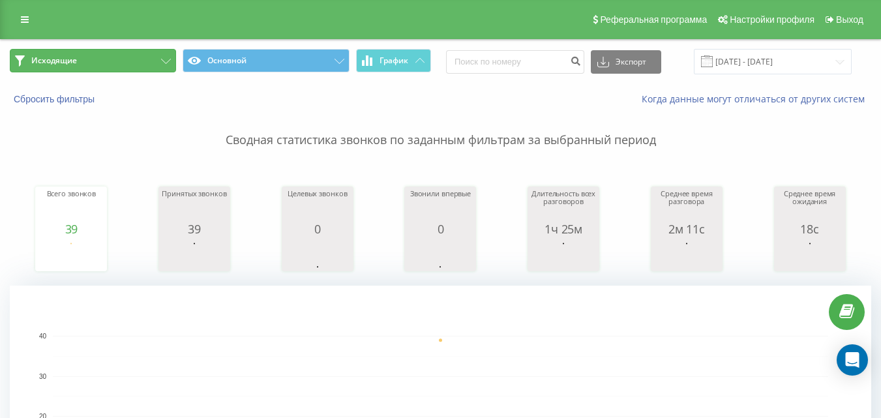
click at [138, 65] on button "Исходящие" at bounding box center [93, 60] width 166 height 23
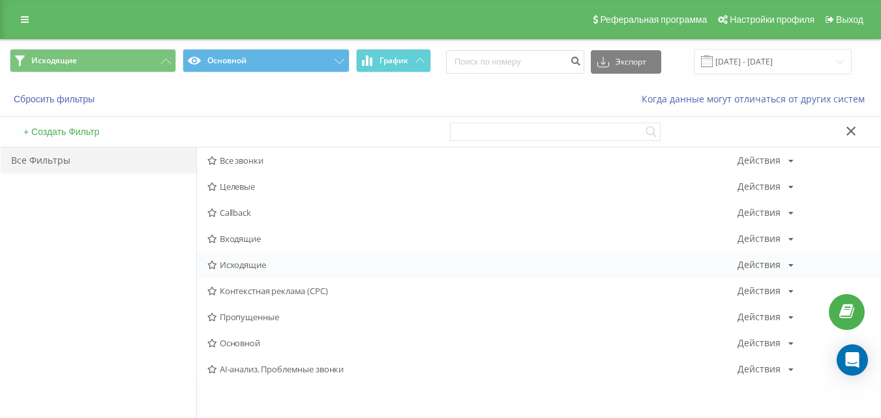
click at [241, 261] on span "Исходящие" at bounding box center [472, 264] width 530 height 9
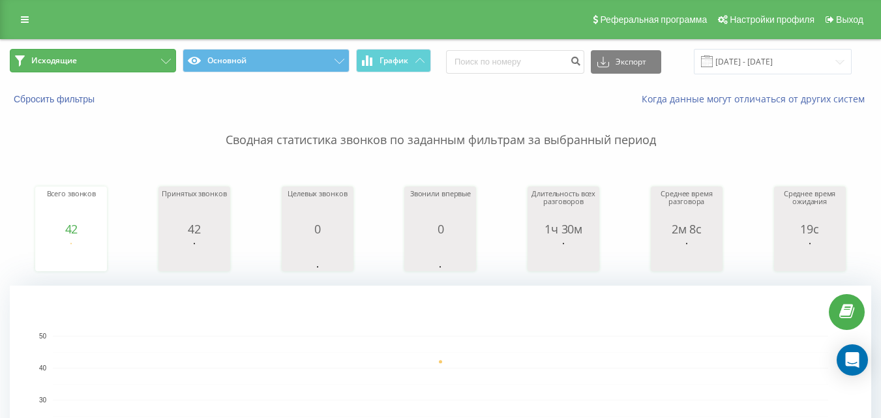
click at [156, 62] on button "Исходящие" at bounding box center [93, 60] width 166 height 23
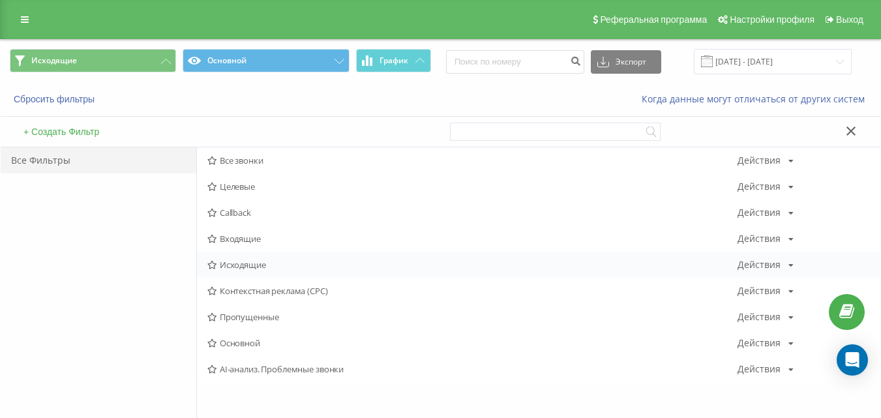
click at [232, 264] on span "Исходящие" at bounding box center [472, 264] width 530 height 9
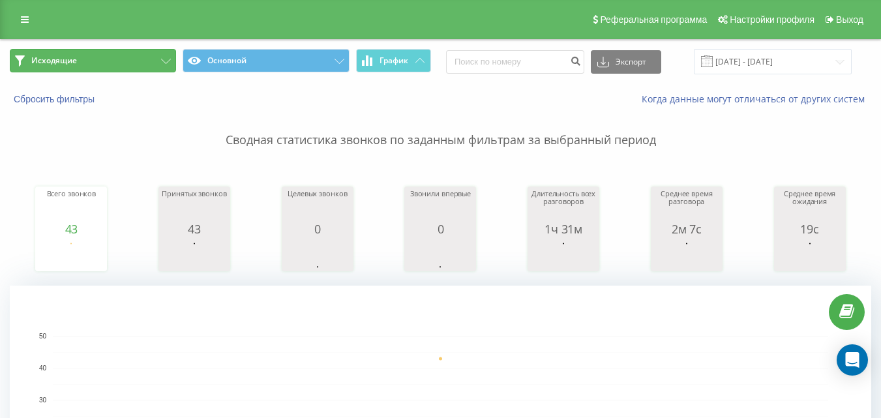
click at [136, 60] on button "Исходящие" at bounding box center [93, 60] width 166 height 23
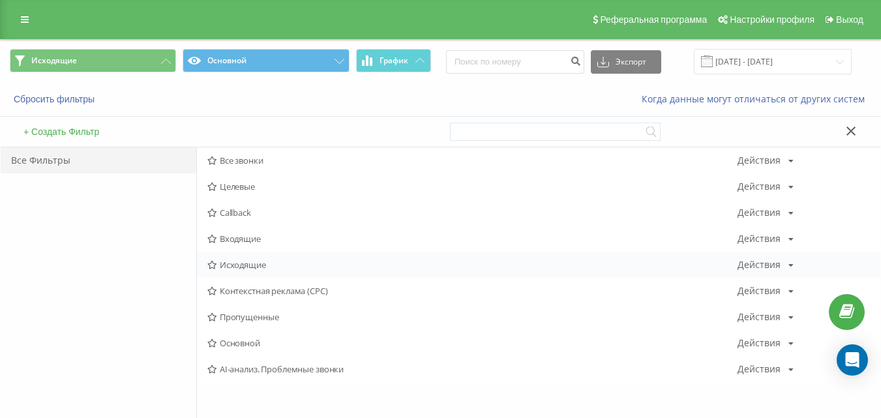
click at [256, 265] on span "Исходящие" at bounding box center [472, 264] width 530 height 9
